Goal: Information Seeking & Learning: Learn about a topic

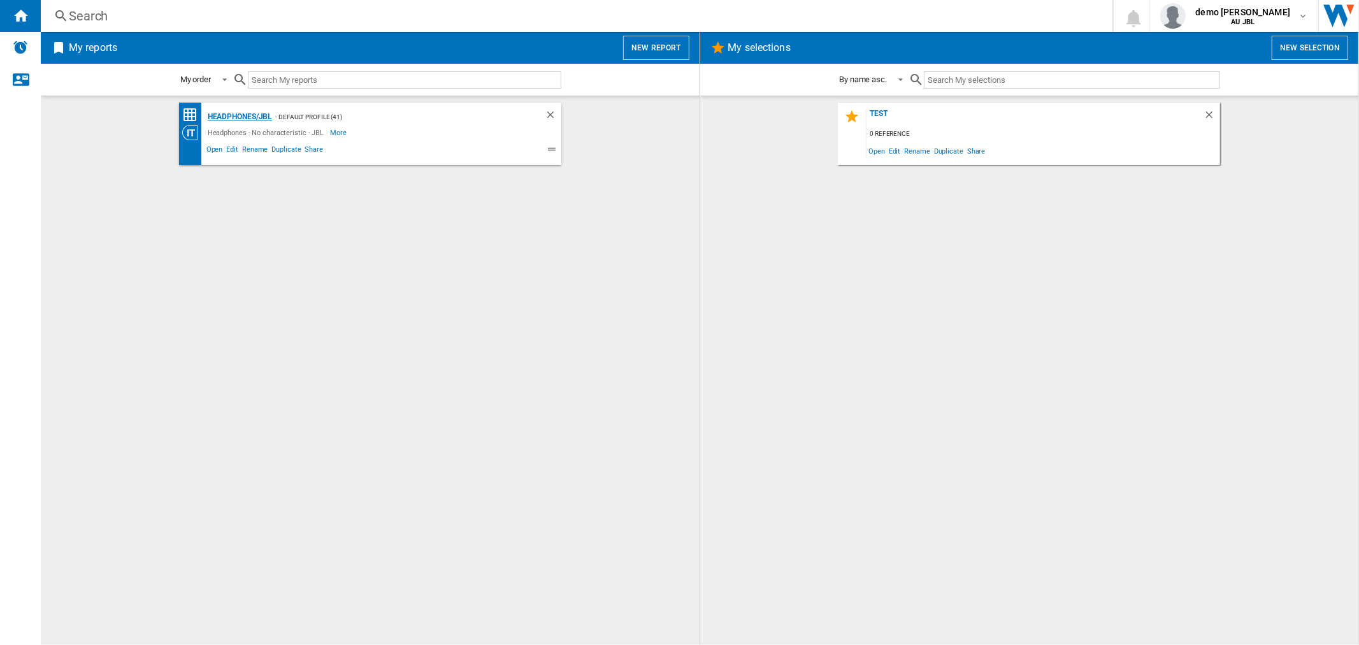
click at [224, 115] on div "Headphones/JBL" at bounding box center [239, 117] width 68 height 16
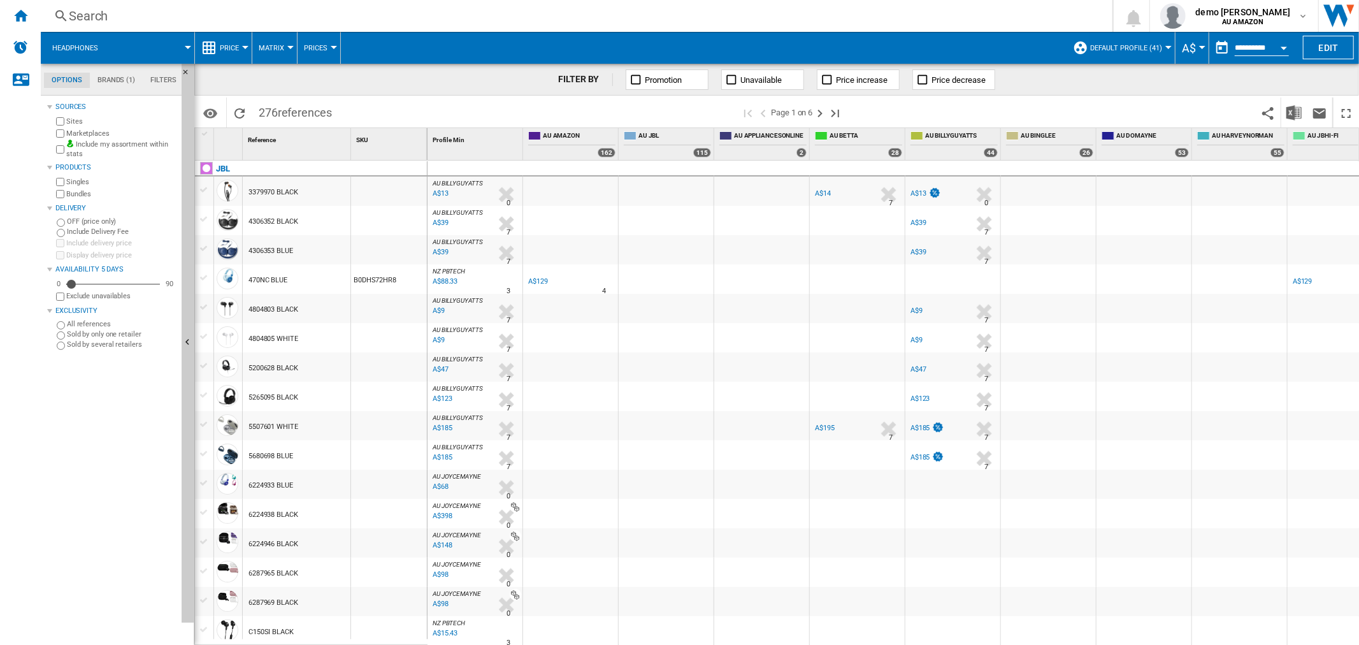
click at [1190, 47] on span "A$" at bounding box center [1189, 47] width 14 height 13
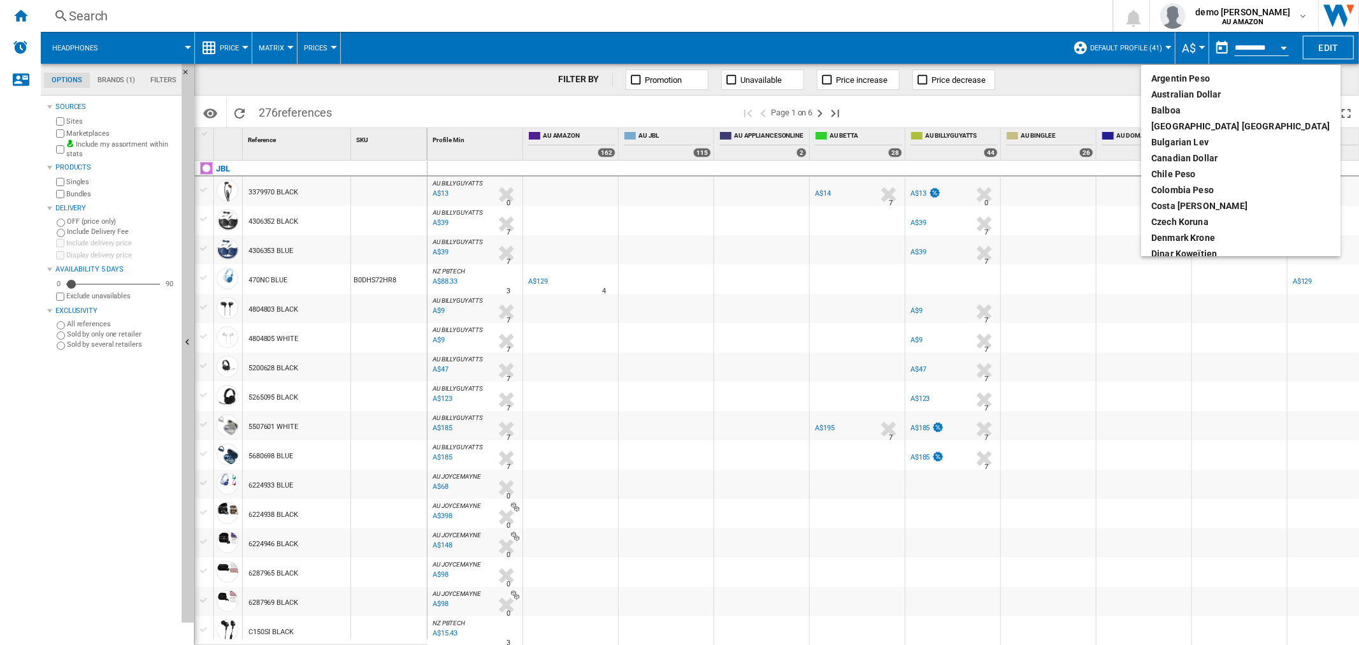
click at [1191, 47] on md-backdrop at bounding box center [679, 322] width 1359 height 645
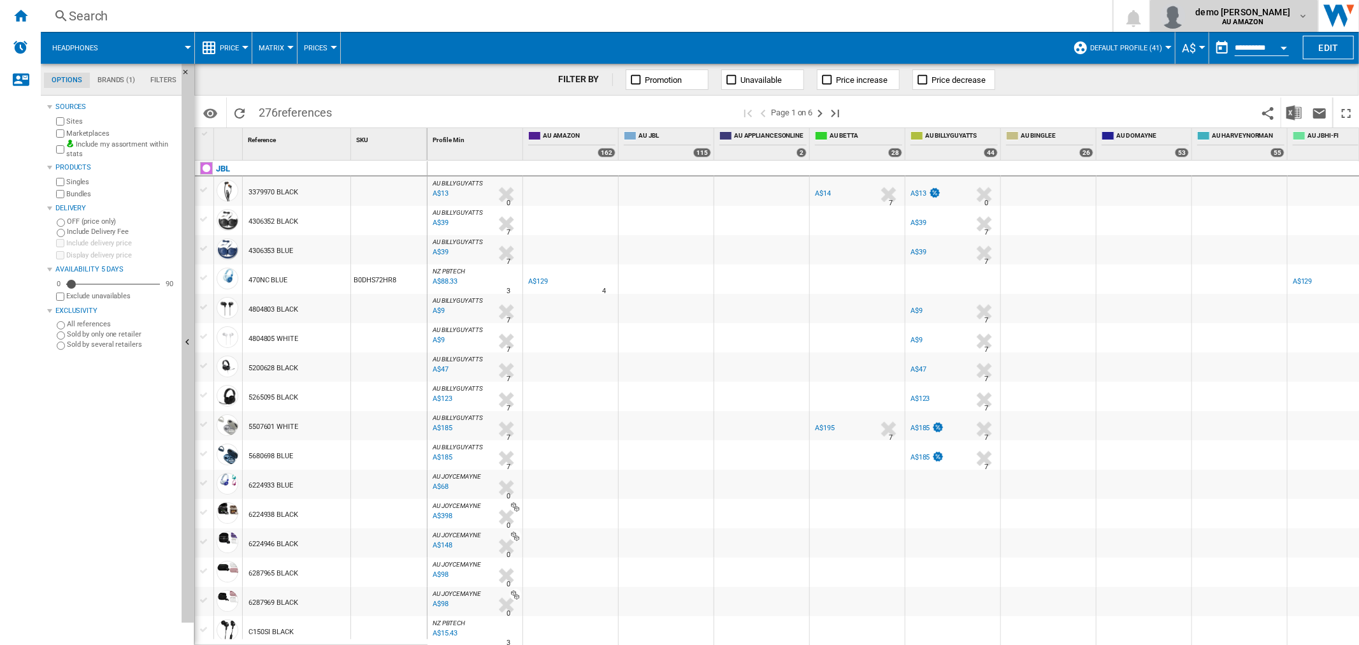
click at [1263, 11] on span "demo harman" at bounding box center [1243, 12] width 95 height 13
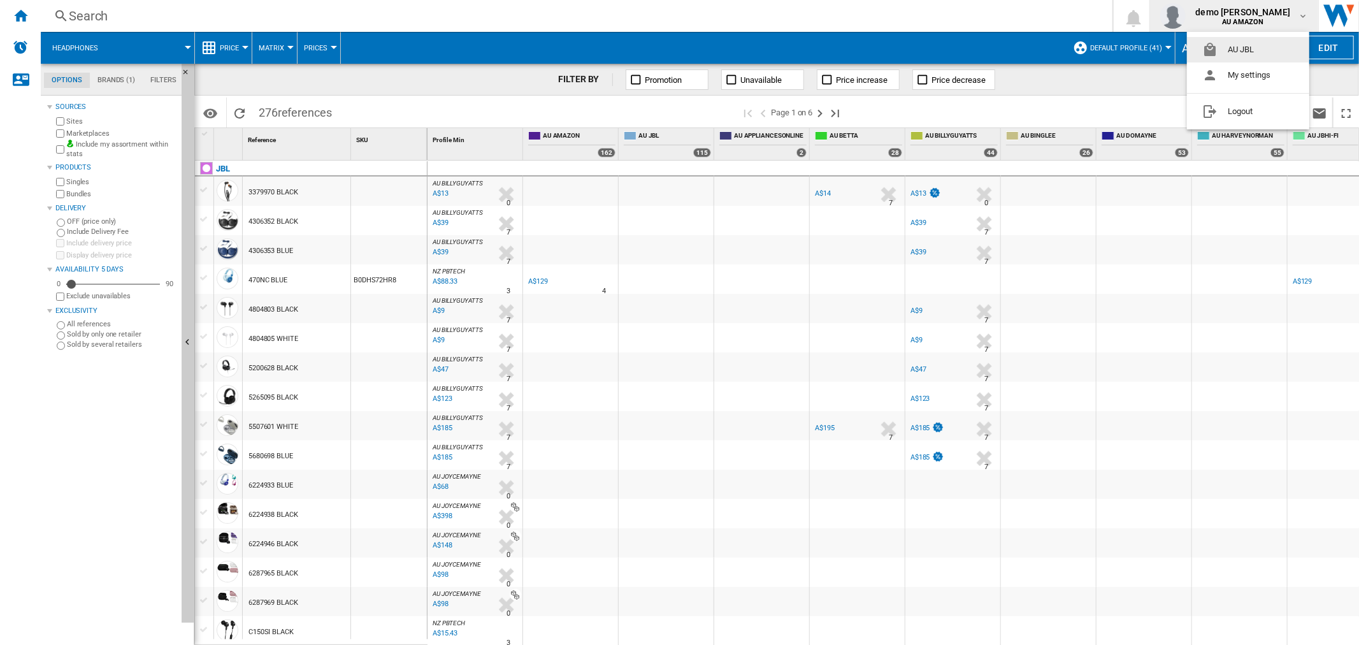
click at [1263, 10] on md-backdrop at bounding box center [679, 322] width 1359 height 645
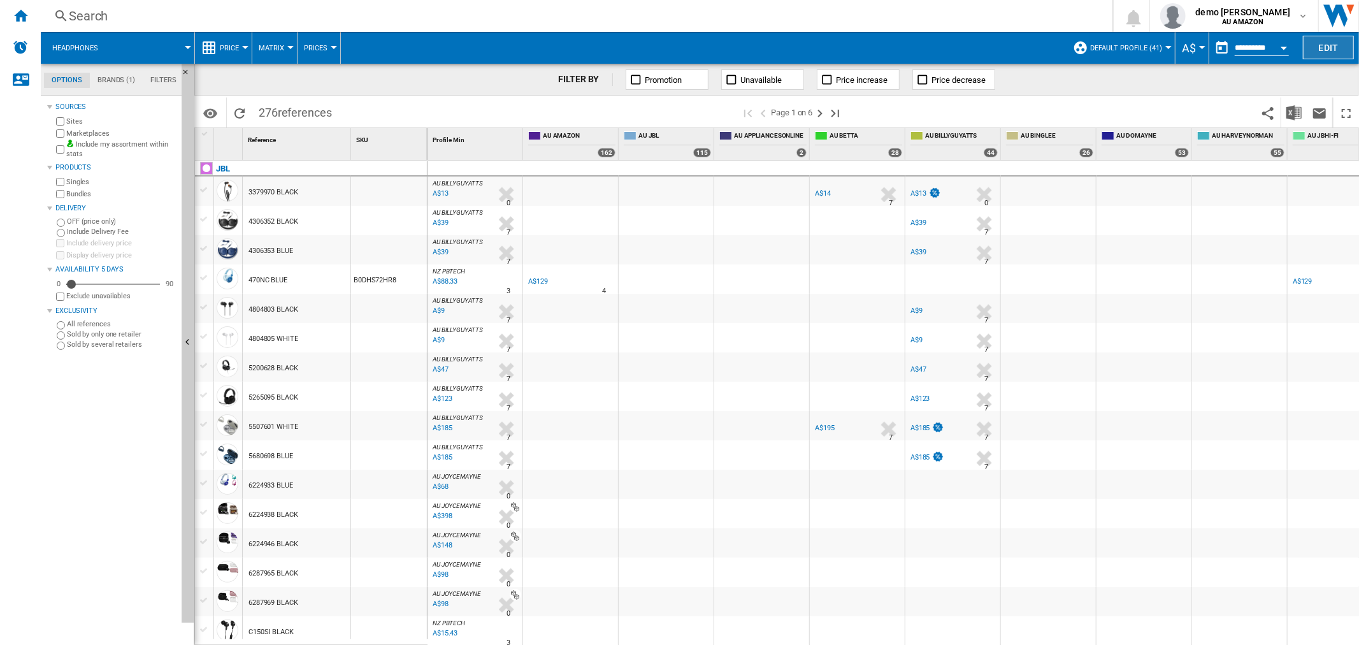
click at [1332, 40] on button "Edit" at bounding box center [1328, 48] width 51 height 24
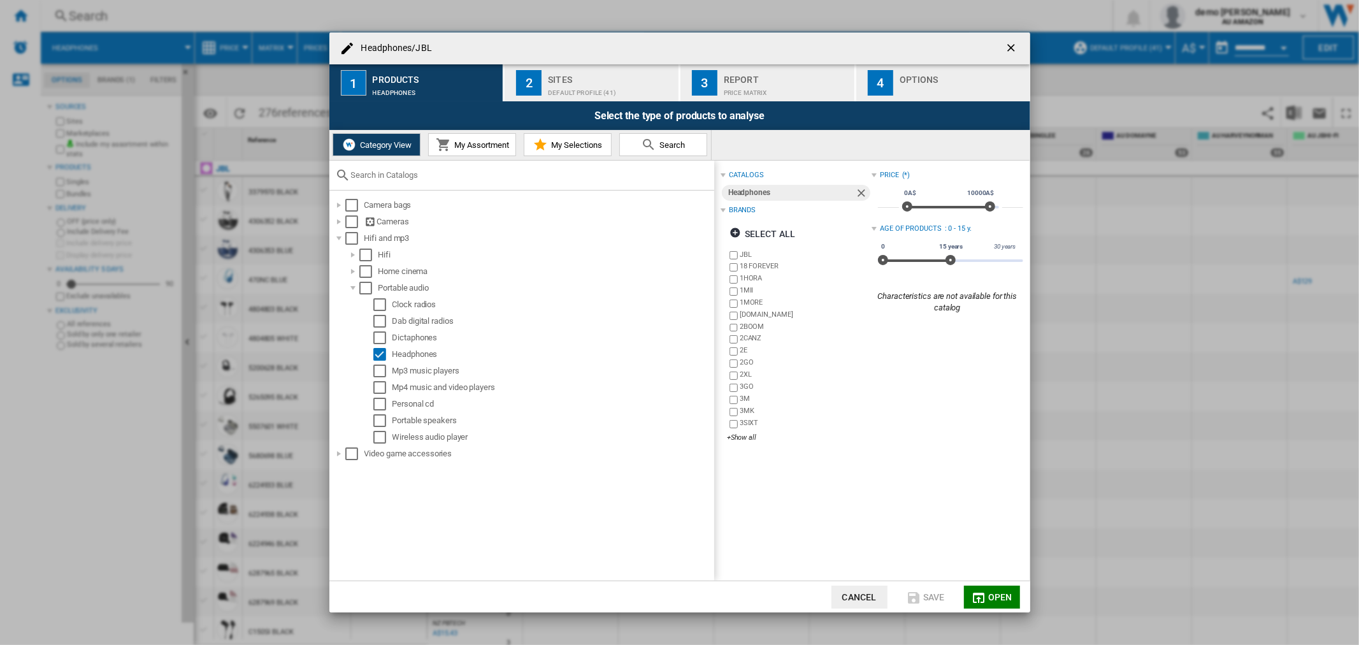
click at [562, 85] on div "Default profile (41)" at bounding box center [611, 89] width 126 height 13
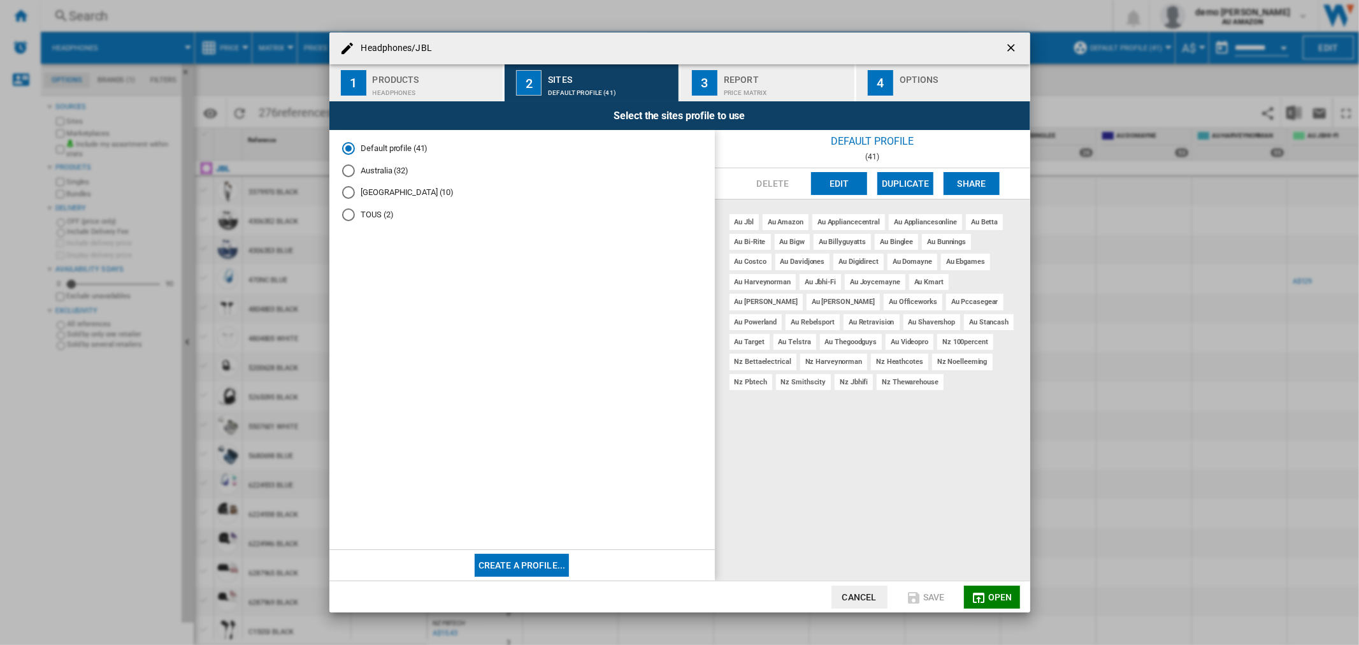
click at [347, 192] on div "New Zealand (10)" at bounding box center [348, 192] width 13 height 13
click at [996, 597] on span "Open" at bounding box center [1001, 597] width 24 height 10
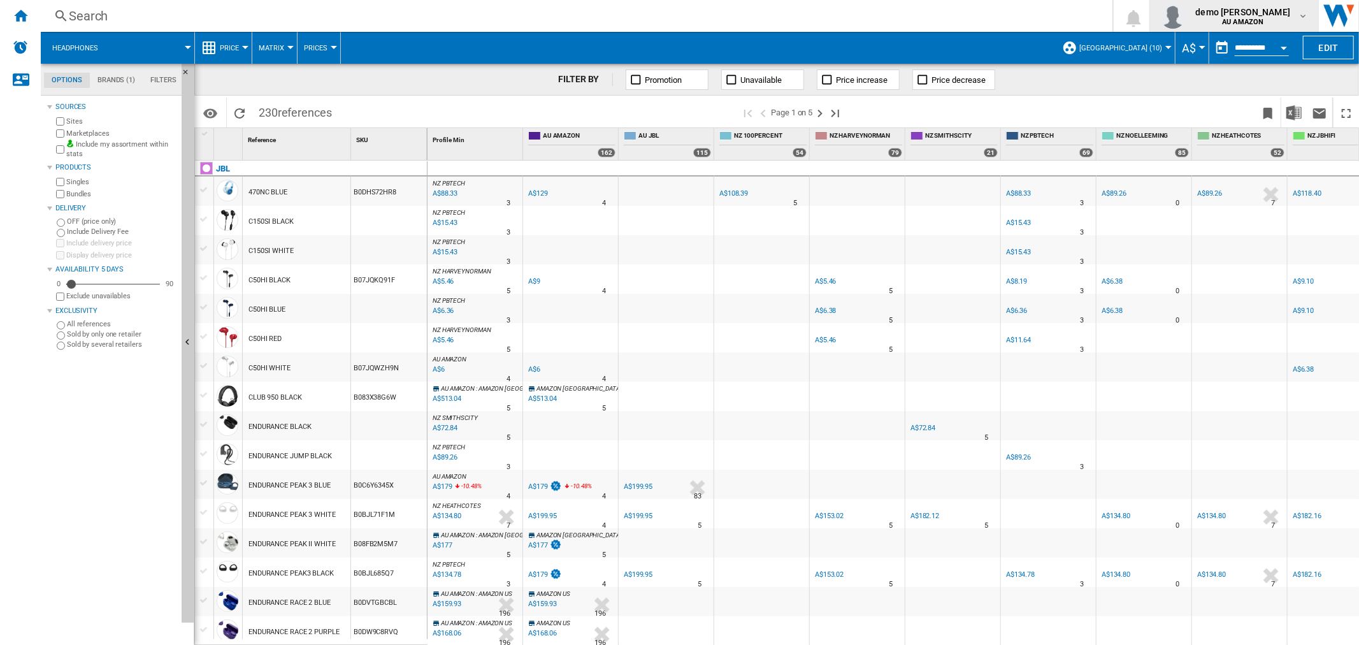
click at [1264, 18] on b "AU AMAZON" at bounding box center [1242, 22] width 41 height 8
click at [1269, 17] on md-backdrop at bounding box center [679, 322] width 1359 height 645
click at [1264, 18] on b "AU AMAZON" at bounding box center [1242, 22] width 41 height 8
click at [1250, 47] on button "AU JBL" at bounding box center [1248, 49] width 122 height 25
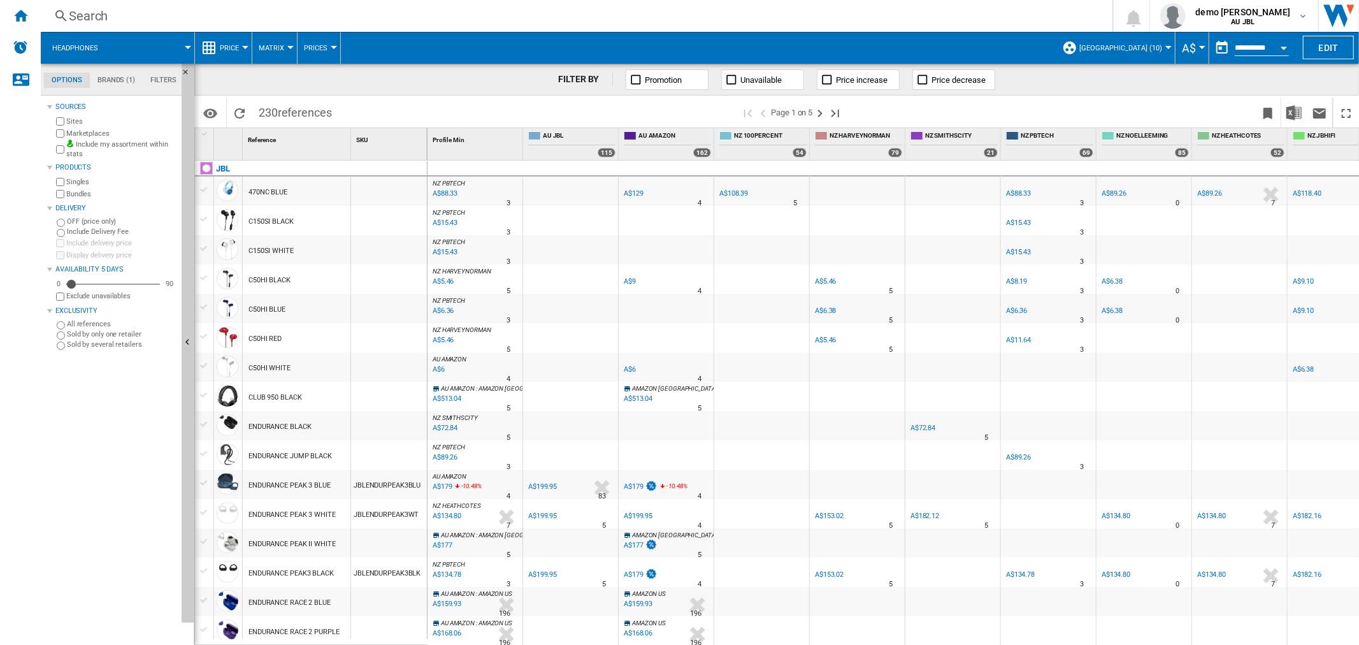
click at [551, 488] on div "A$199.95" at bounding box center [542, 486] width 29 height 8
click at [545, 514] on div "A$199.95" at bounding box center [542, 516] width 29 height 8
click at [831, 515] on div "A$153.02" at bounding box center [829, 516] width 29 height 8
click at [1188, 49] on span "A$" at bounding box center [1189, 47] width 14 height 13
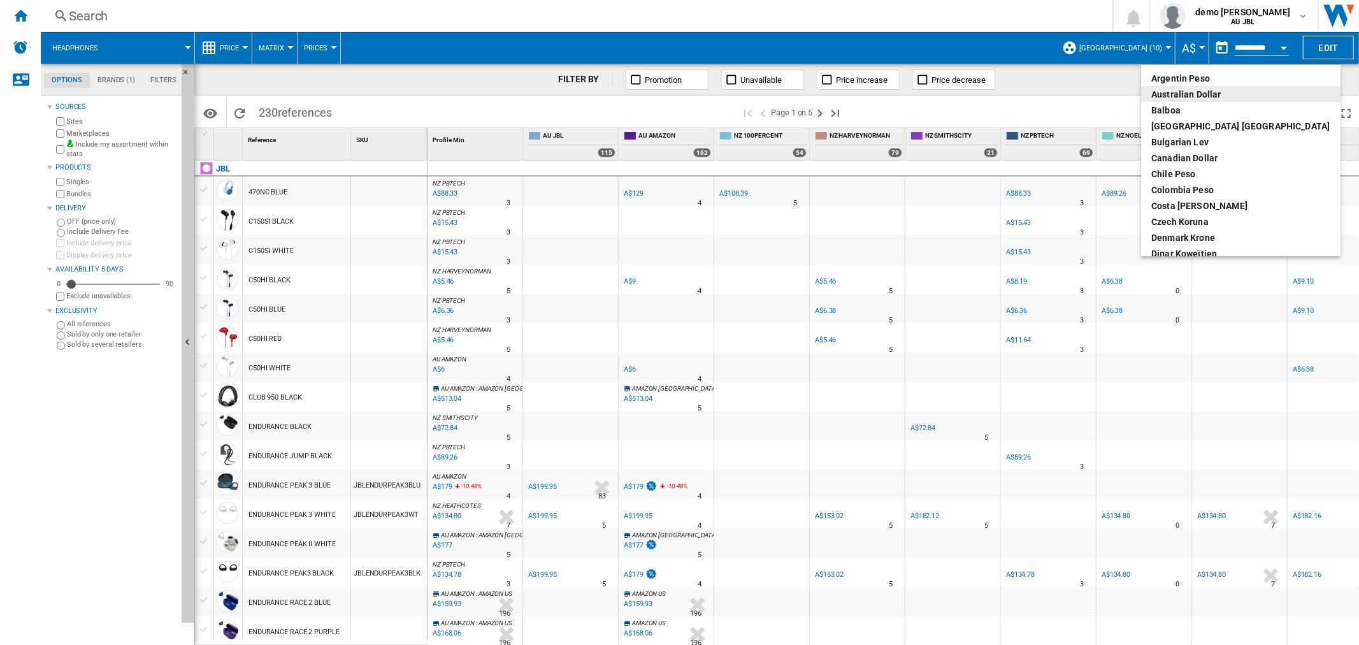
drag, startPoint x: 1299, startPoint y: 92, endPoint x: 1289, endPoint y: 97, distance: 10.6
click at [1294, 105] on body "In order to access Insight, please log out and log in again OK NEW Search Searc…" at bounding box center [679, 322] width 1359 height 645
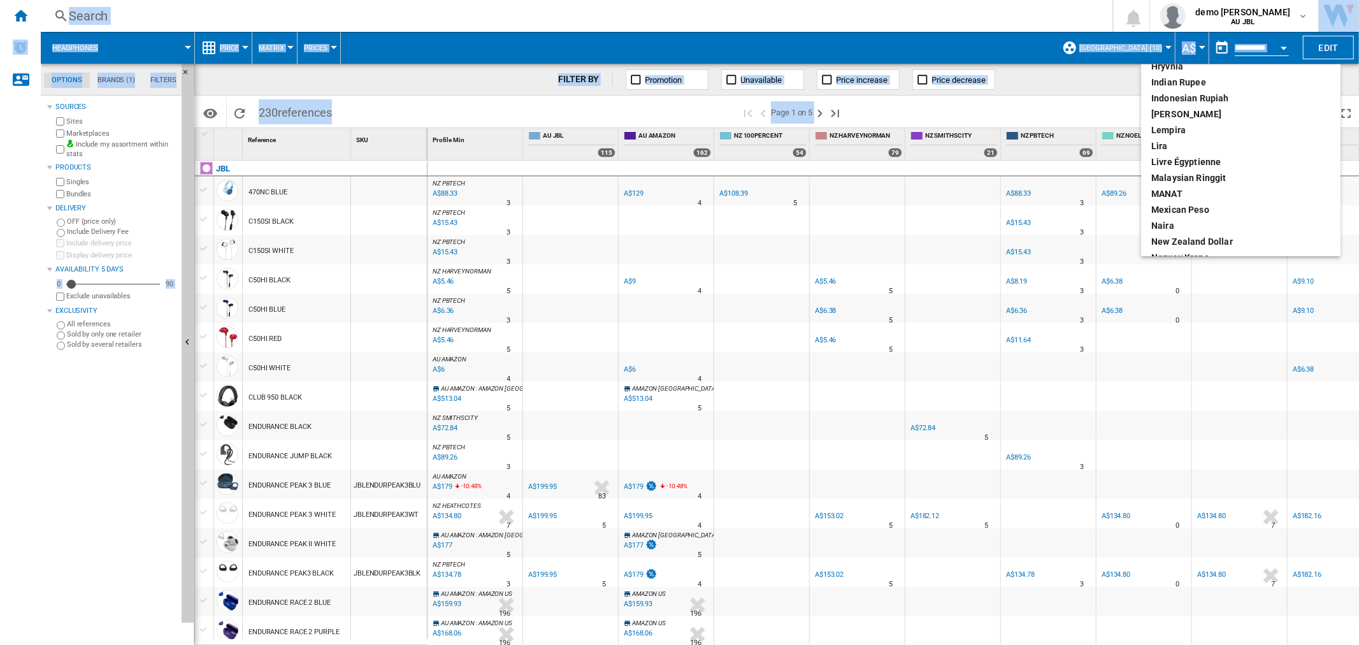
scroll to position [319, 0]
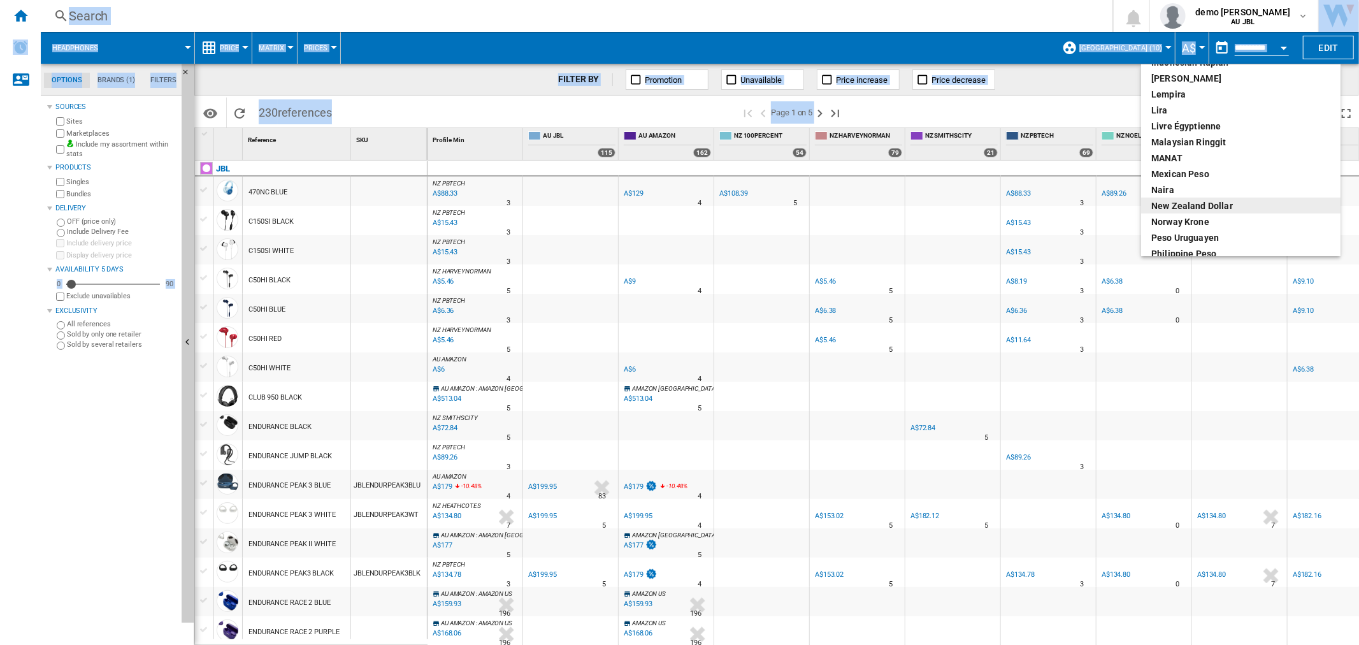
click at [1226, 201] on div "New Zealand dollar" at bounding box center [1241, 205] width 179 height 13
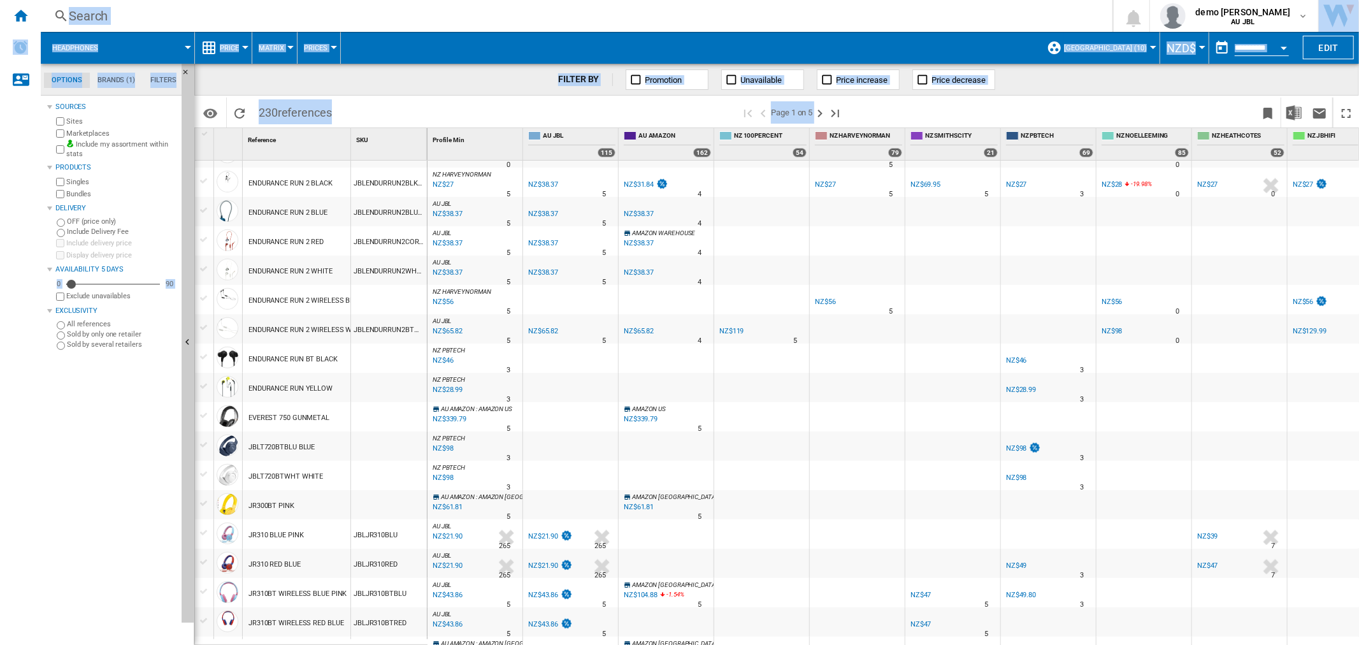
scroll to position [708, 0]
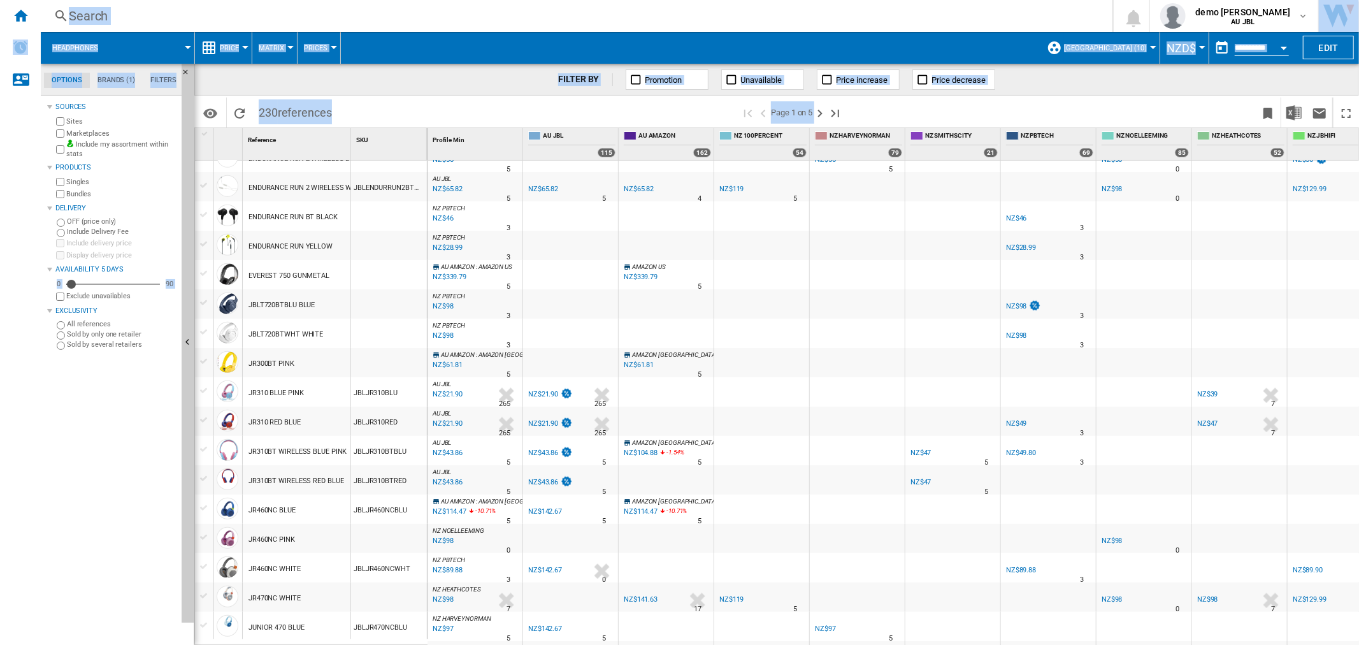
click at [1196, 45] on button "NZD$" at bounding box center [1185, 48] width 36 height 32
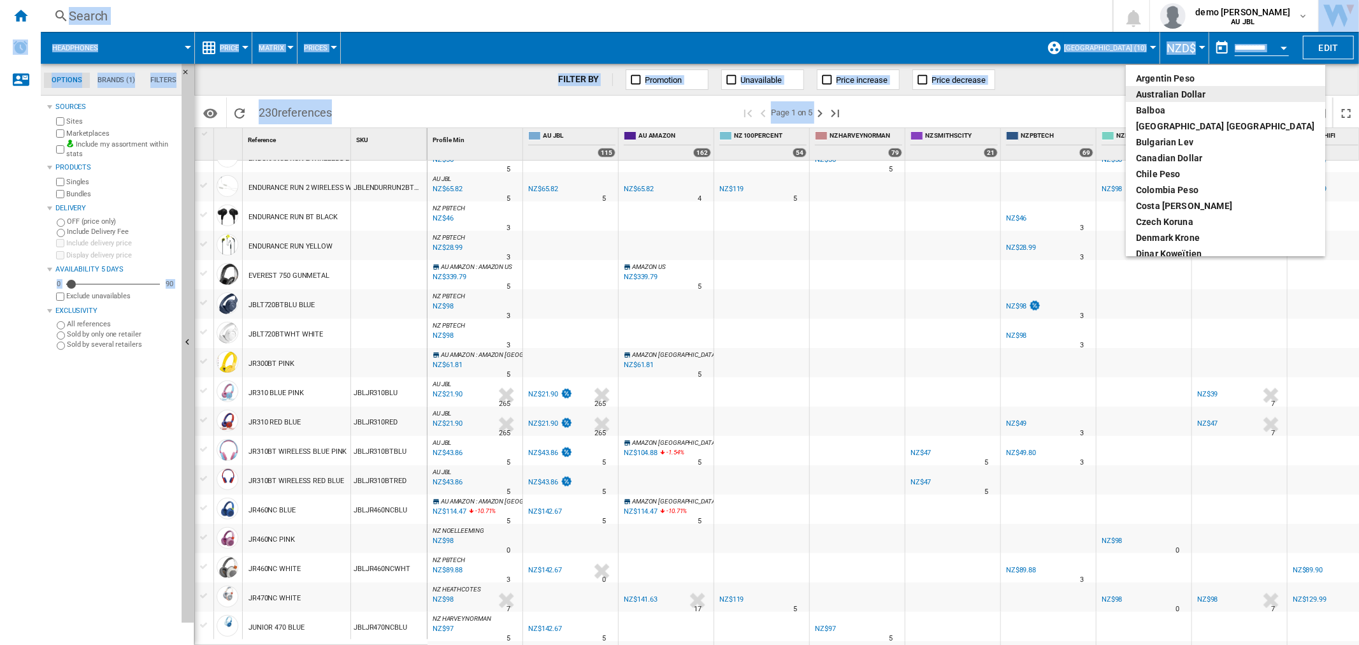
click at [1193, 92] on div "Australian Dollar" at bounding box center [1225, 94] width 179 height 13
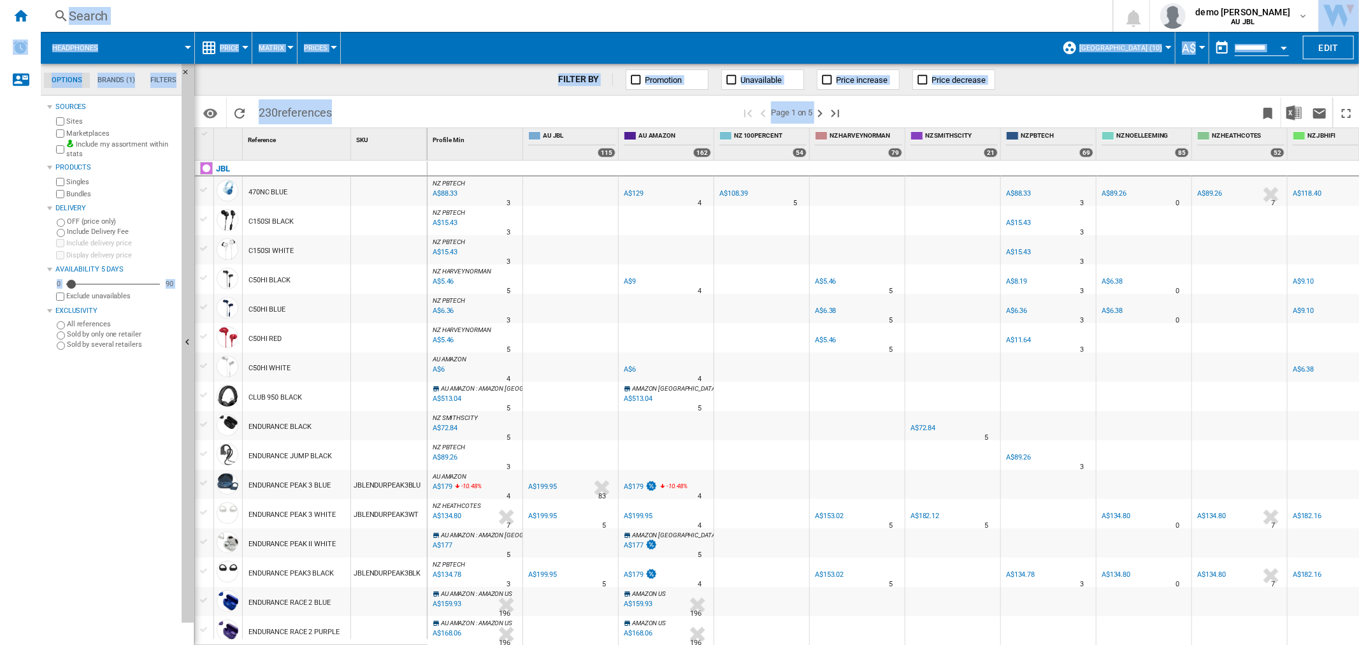
scroll to position [71, 0]
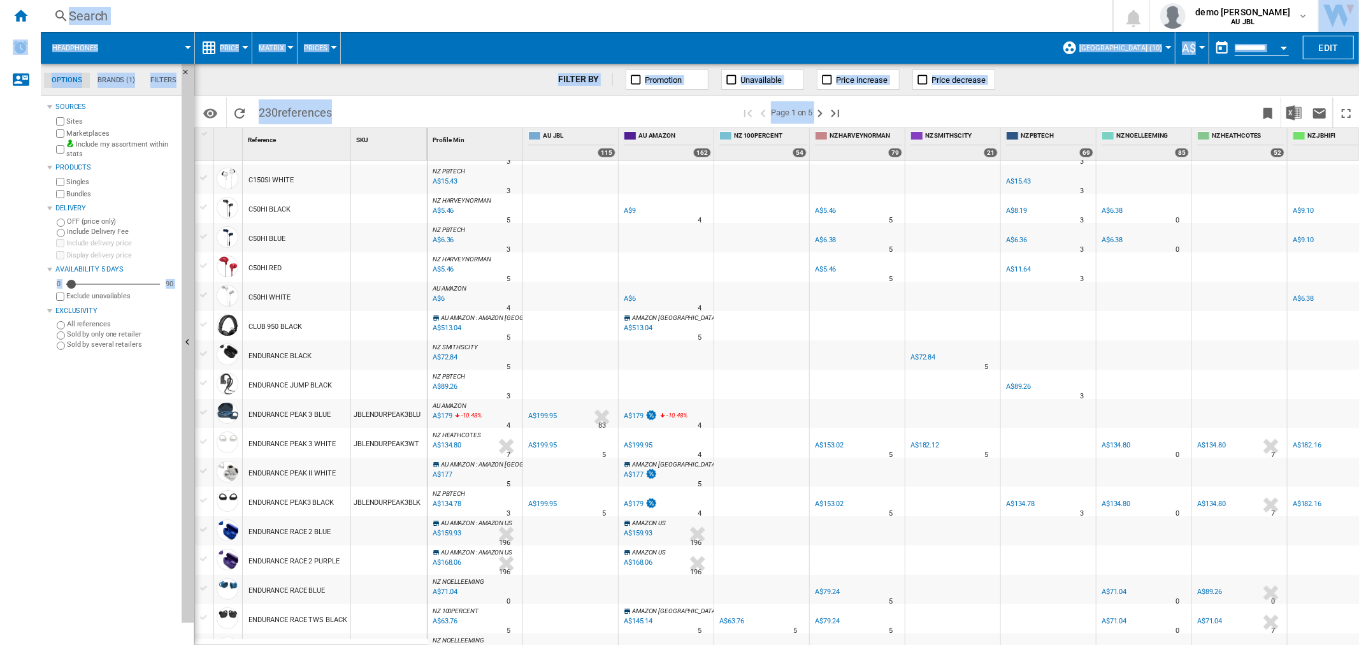
click at [545, 417] on div "A$199.95" at bounding box center [542, 416] width 29 height 8
click at [1256, 15] on span "demo harman" at bounding box center [1243, 12] width 95 height 13
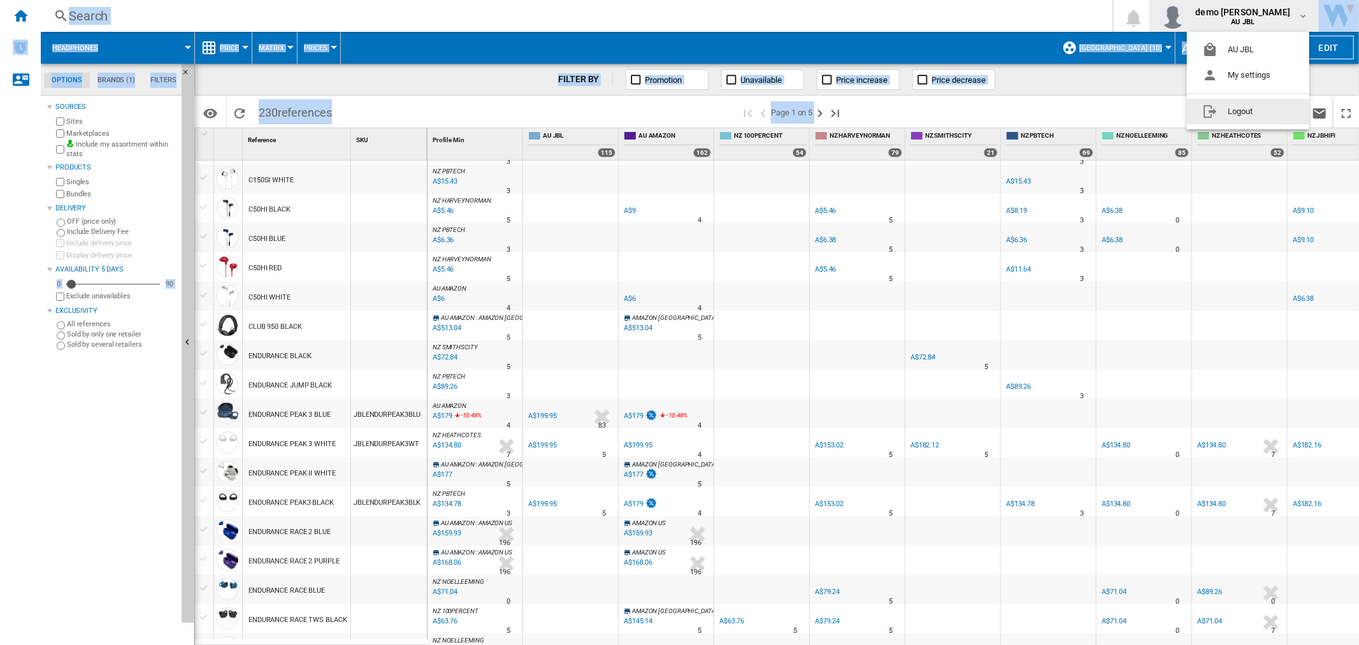
click at [1242, 109] on button "Logout" at bounding box center [1248, 111] width 122 height 25
